Goal: Transaction & Acquisition: Subscribe to service/newsletter

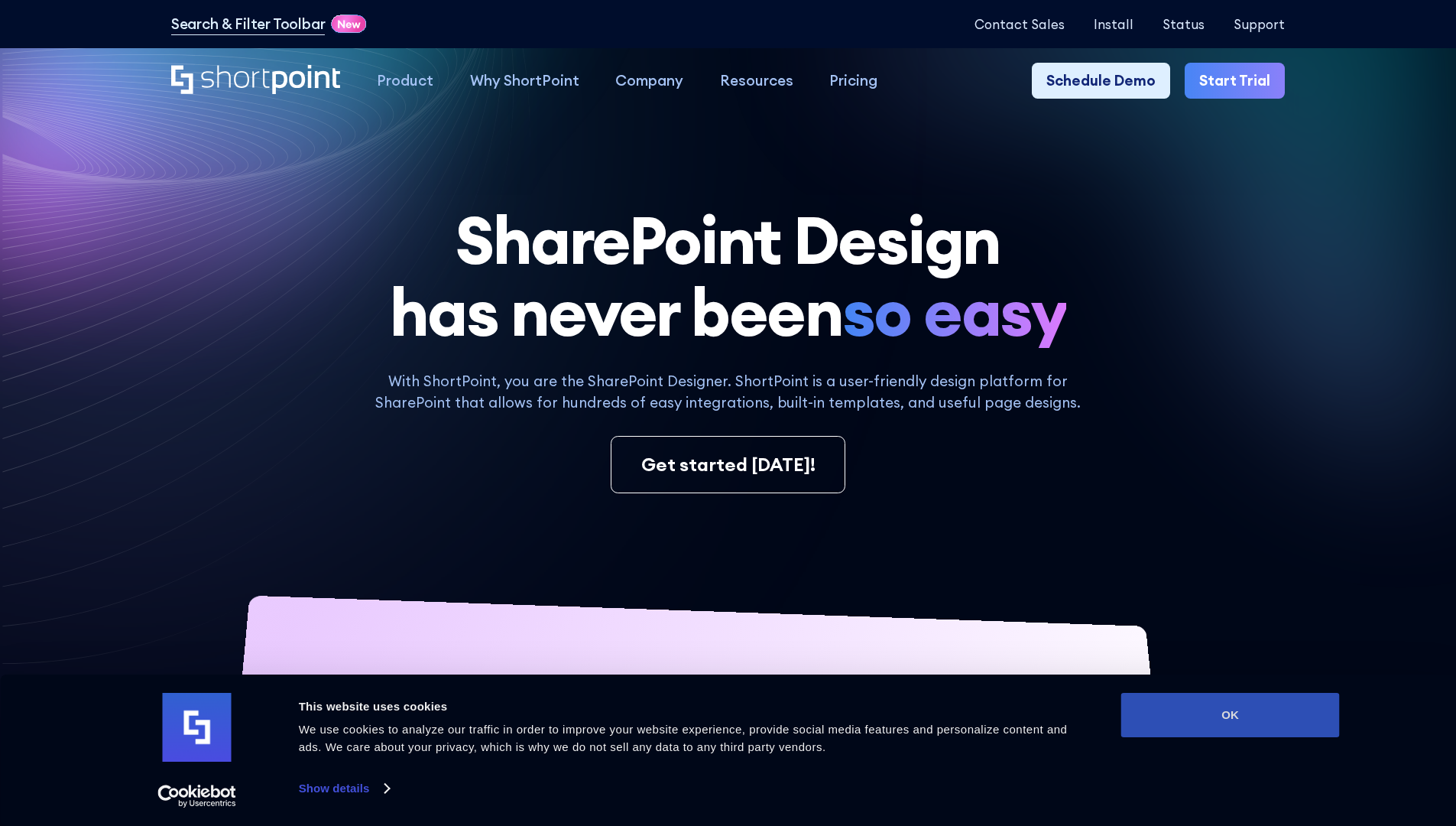
click at [1230, 715] on button "OK" at bounding box center [1230, 715] width 218 height 44
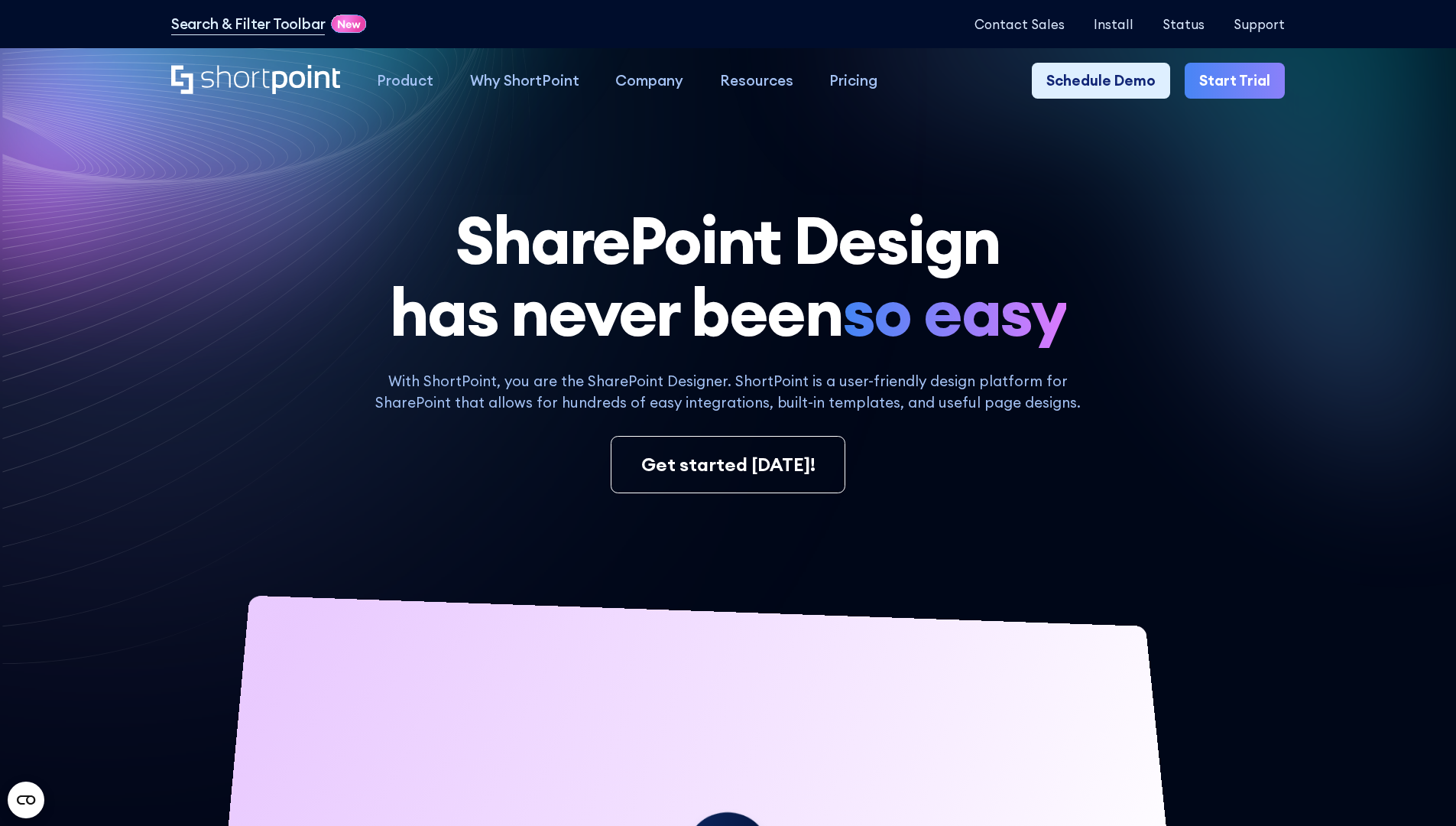
click at [1240, 81] on link "Start Trial" at bounding box center [1235, 81] width 100 height 37
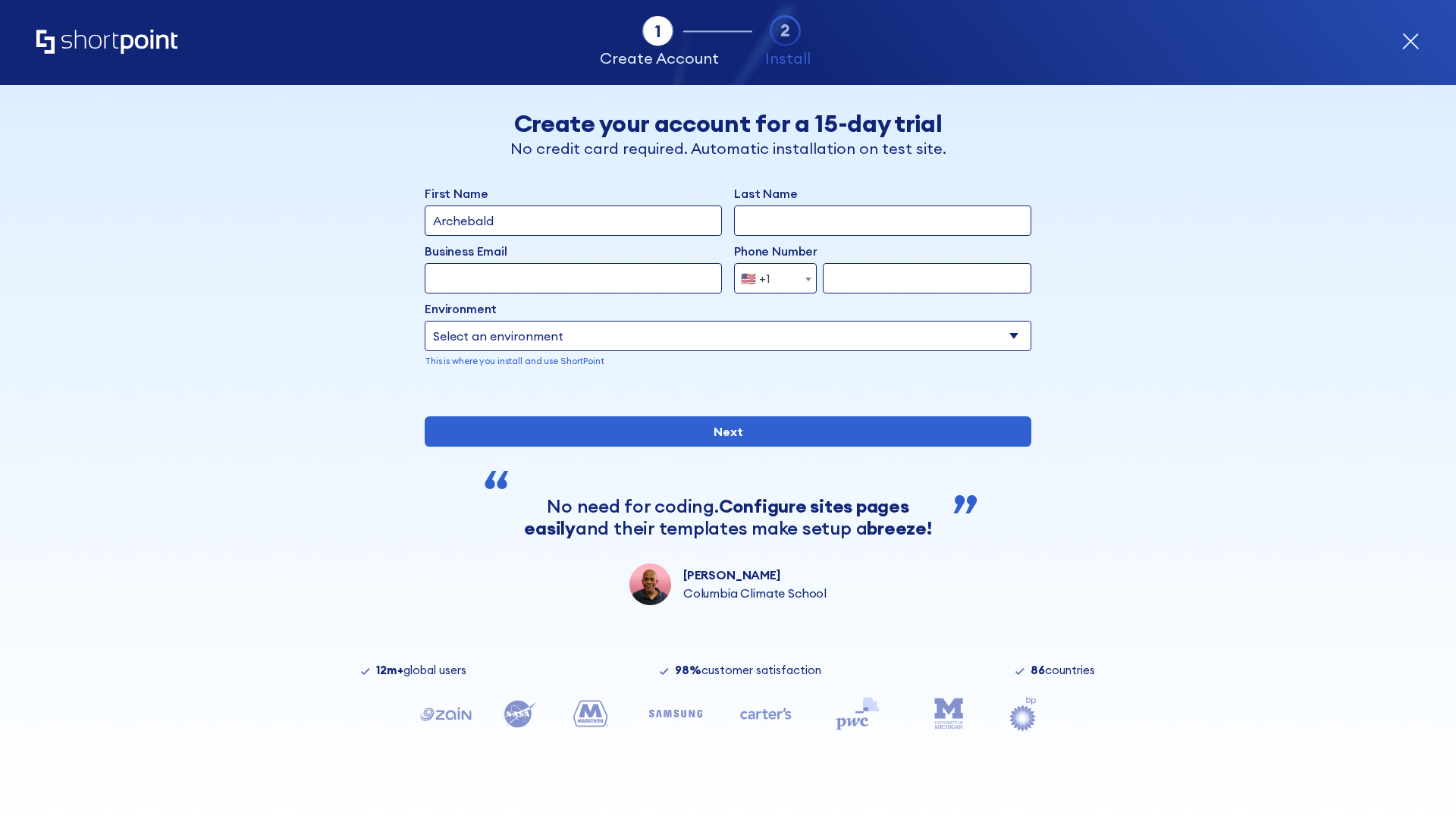
type input "Archebald"
type input "Berkuskv"
type input "2125556789"
select select "Microsoft 365"
type input "2125556789"
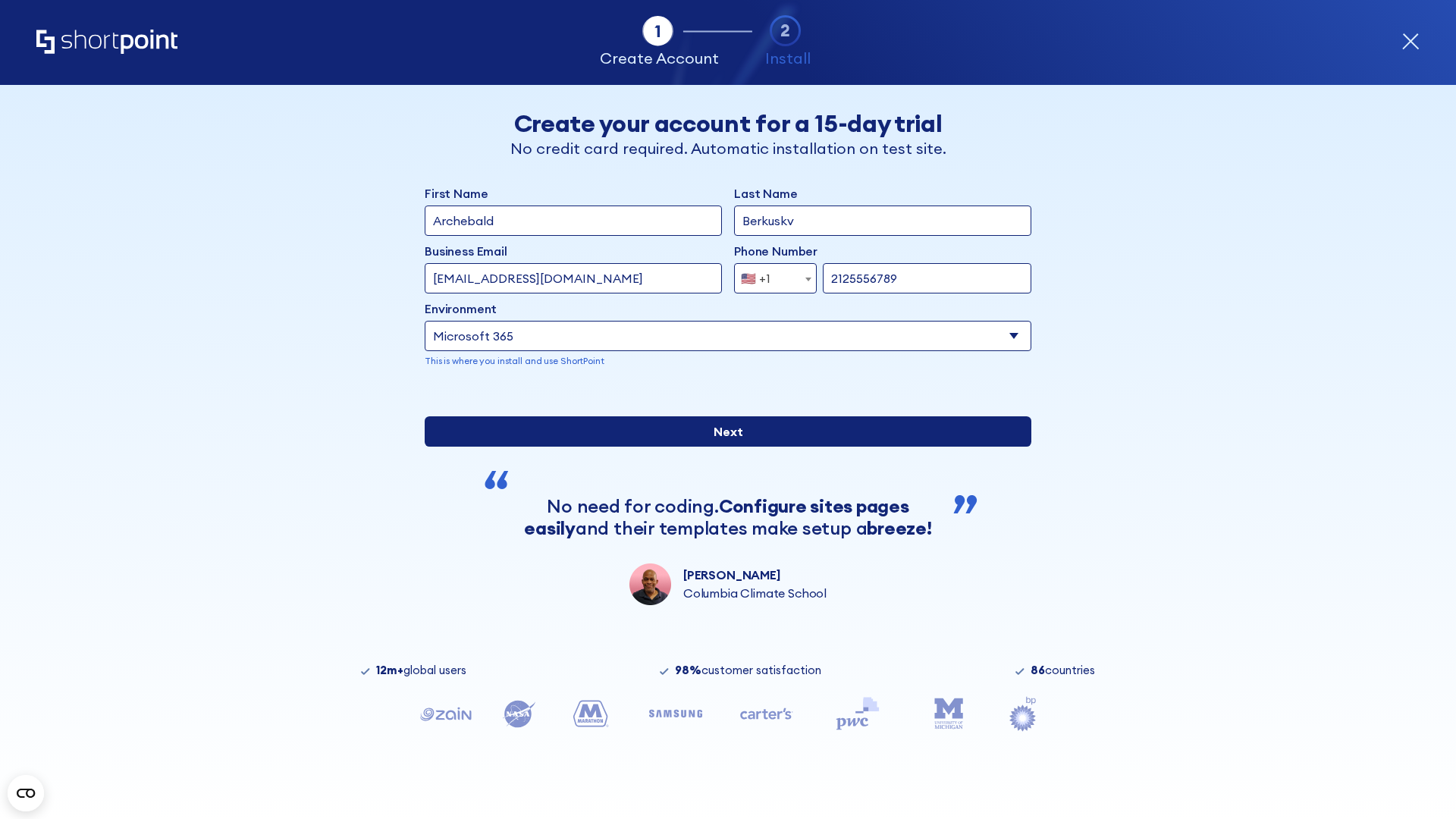
scroll to position [4, 0]
click at [722, 446] on input "Next" at bounding box center [728, 431] width 607 height 31
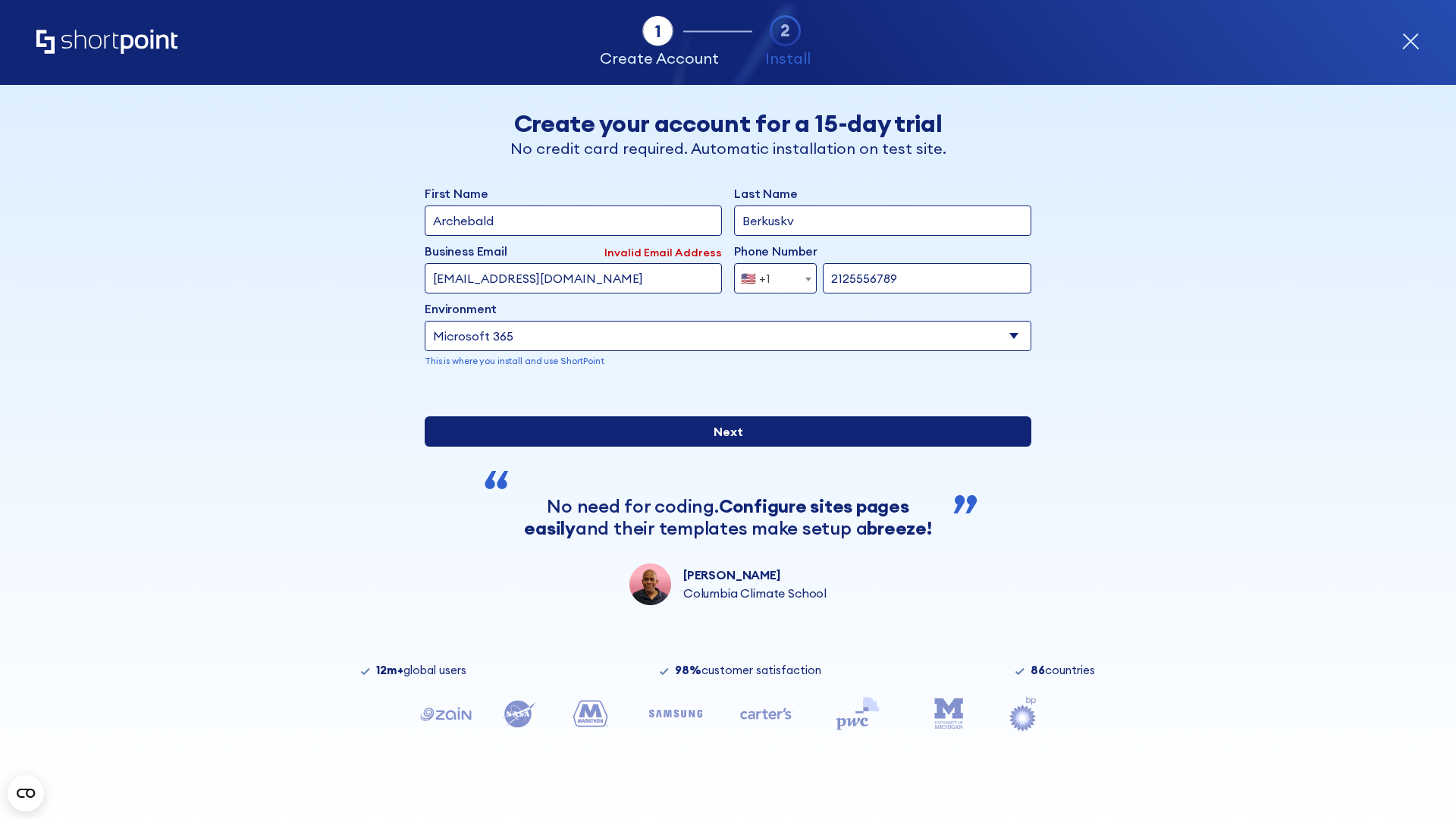
click at [722, 446] on input "Next" at bounding box center [728, 431] width 607 height 31
type input "[EMAIL_ADDRESS][DOMAIN_NAME]"
click at [722, 446] on input "Next" at bounding box center [728, 431] width 607 height 31
